Goal: Find specific page/section: Find specific page/section

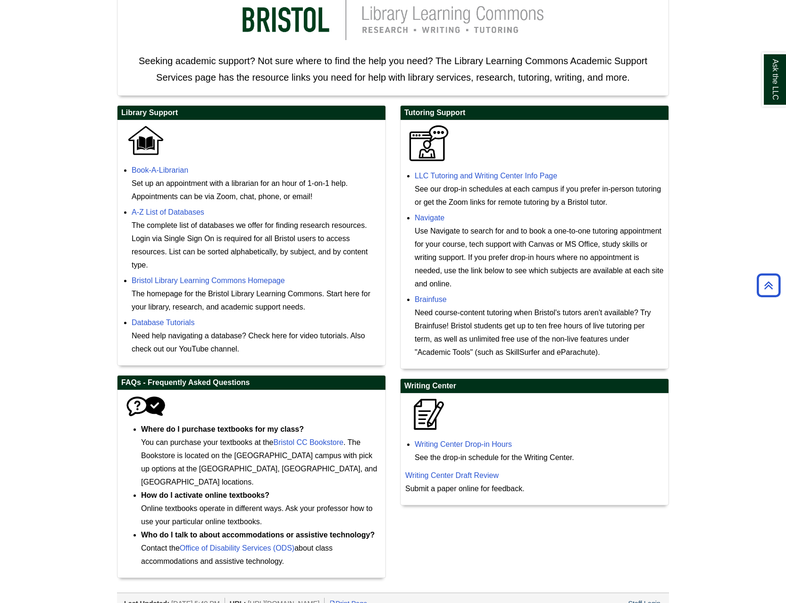
scroll to position [194, 0]
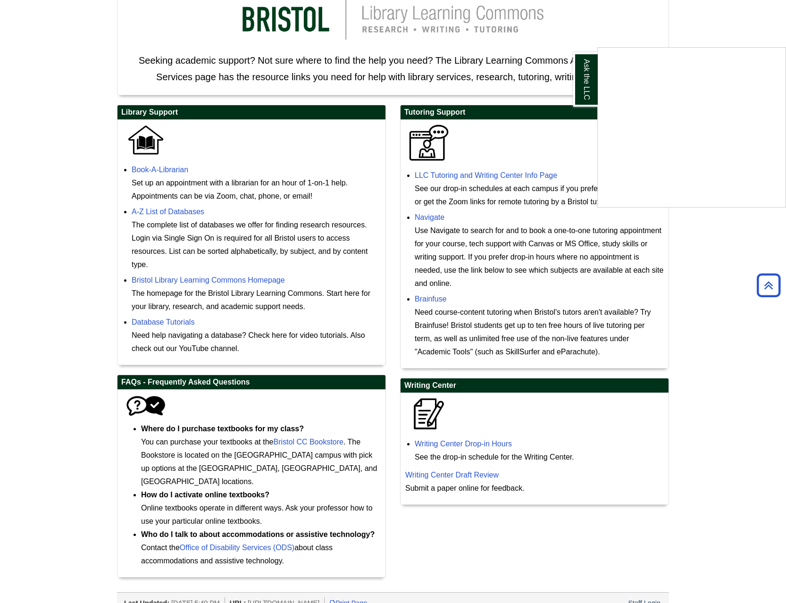
click at [474, 207] on div "Ask the LLC" at bounding box center [393, 301] width 786 height 603
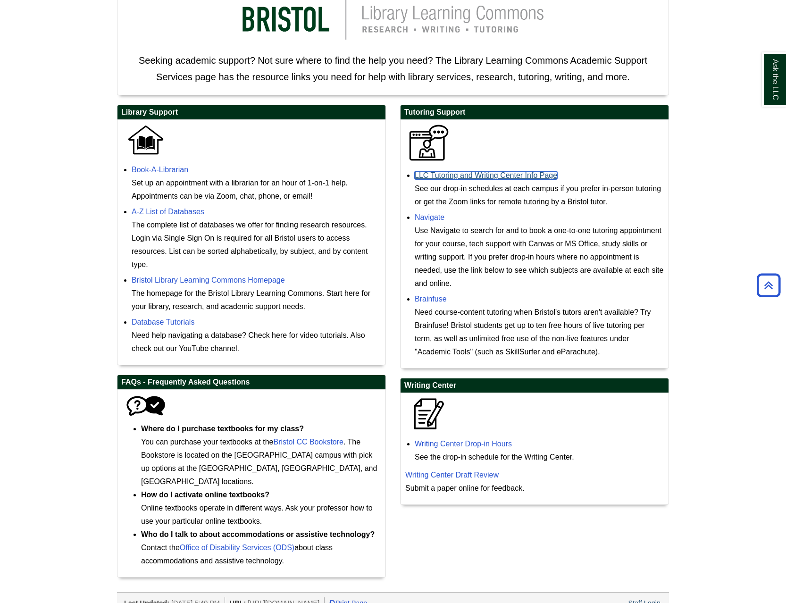
click at [481, 177] on link "LLC Tutoring and Writing Center Info Page" at bounding box center [486, 175] width 142 height 8
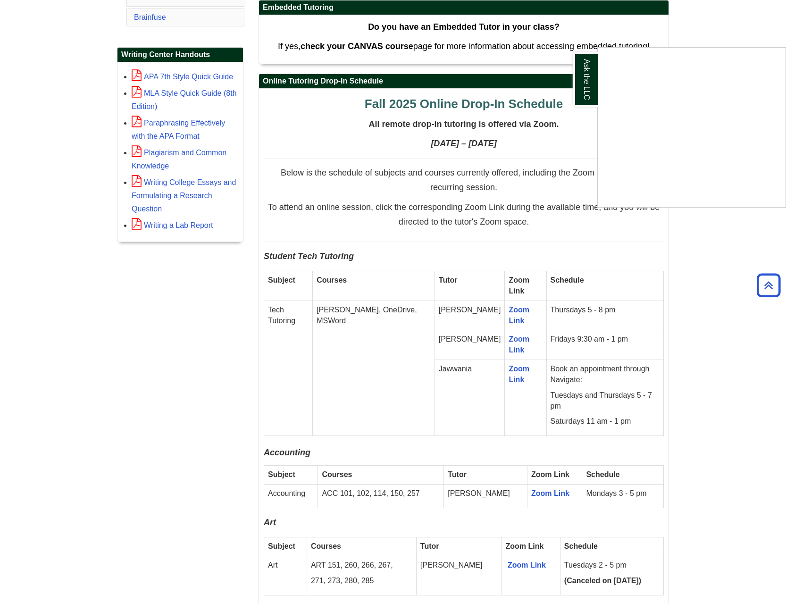
scroll to position [425, 0]
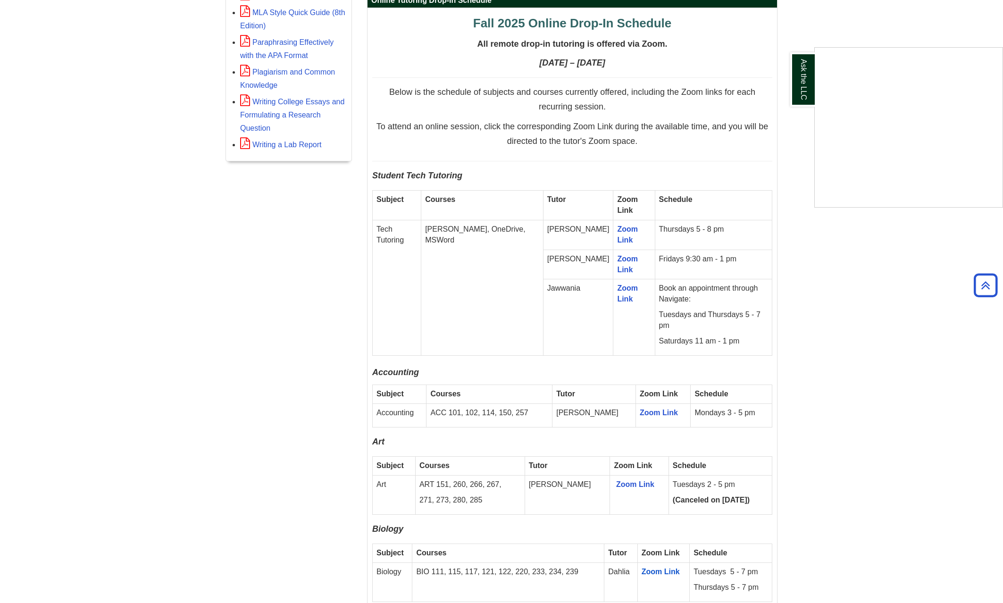
scroll to position [353, 0]
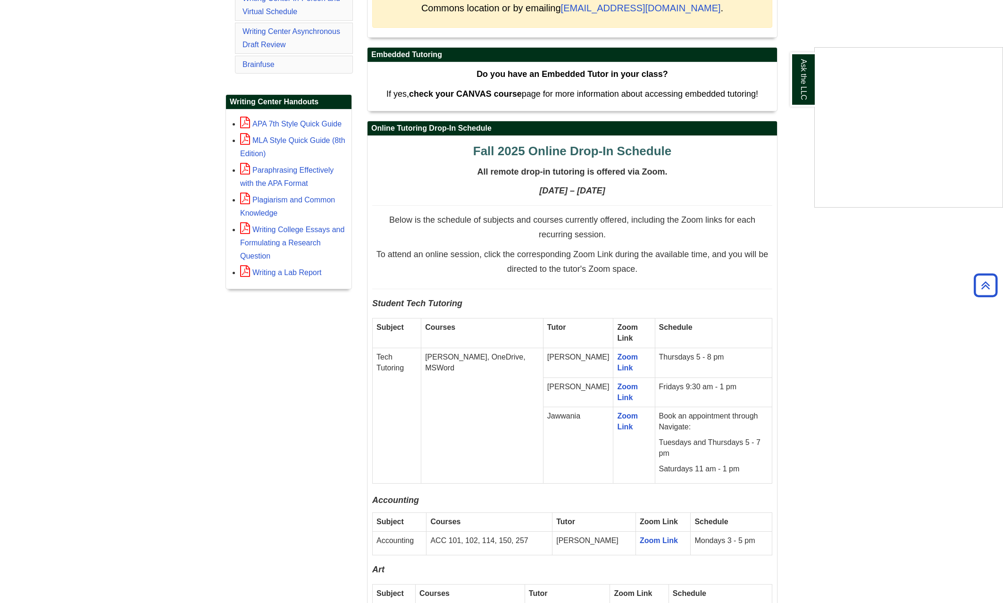
click at [176, 294] on div "Ask the LLC" at bounding box center [501, 301] width 1003 height 603
